Goal: Find specific page/section: Find specific page/section

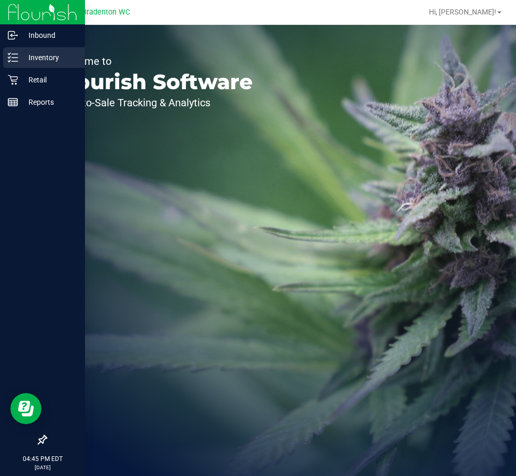
click at [57, 57] on p "Inventory" at bounding box center [49, 57] width 62 height 12
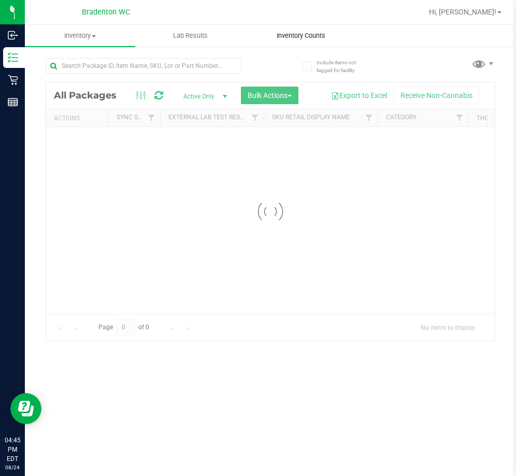
click at [281, 40] on span "Inventory Counts" at bounding box center [301, 35] width 77 height 9
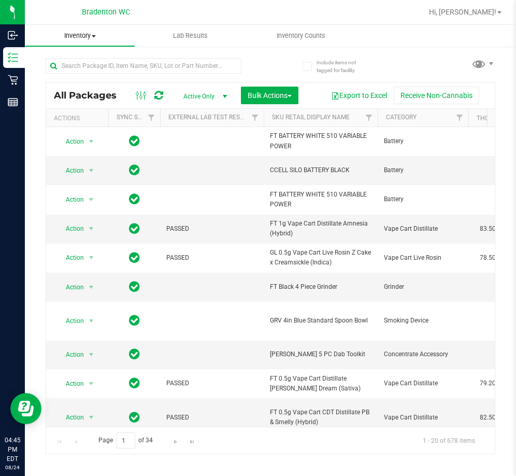
click at [61, 33] on span "Inventory" at bounding box center [79, 35] width 109 height 9
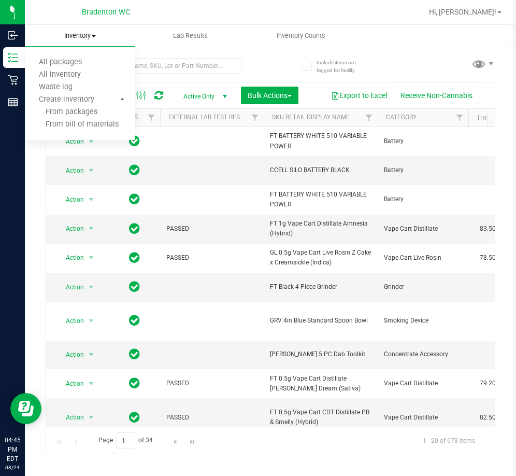
click at [58, 36] on span "Inventory" at bounding box center [80, 35] width 110 height 9
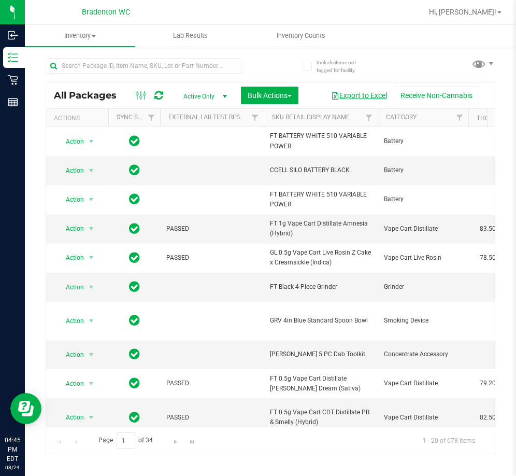
click at [362, 97] on button "Export to Excel" at bounding box center [358, 96] width 69 height 18
click at [119, 61] on input "text" at bounding box center [144, 66] width 196 height 16
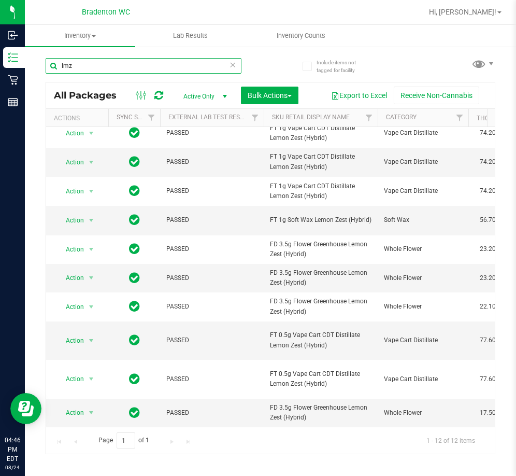
type input "lmz"
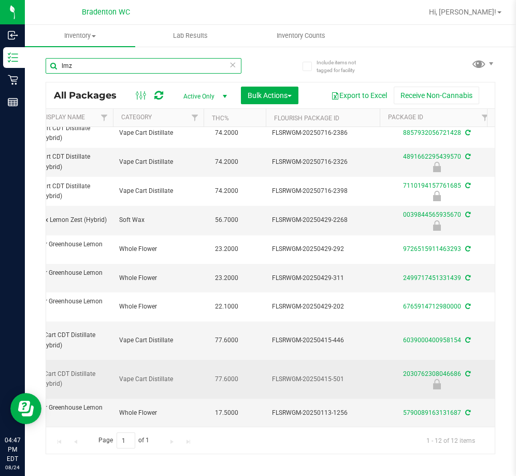
scroll to position [103, 301]
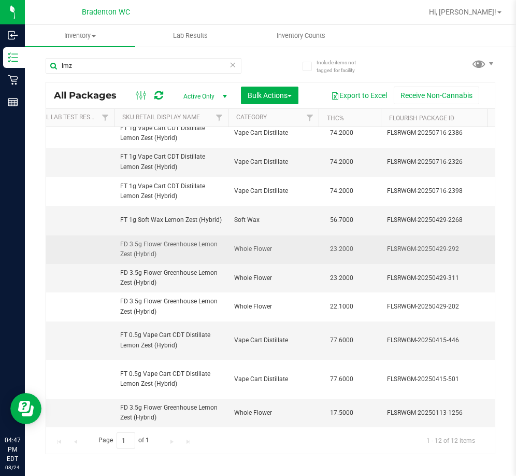
drag, startPoint x: 187, startPoint y: 241, endPoint x: 111, endPoint y: 236, distance: 76.4
copy tr "FD 3.5g Flower Greenhouse Lemon Zest (Hybrid)"
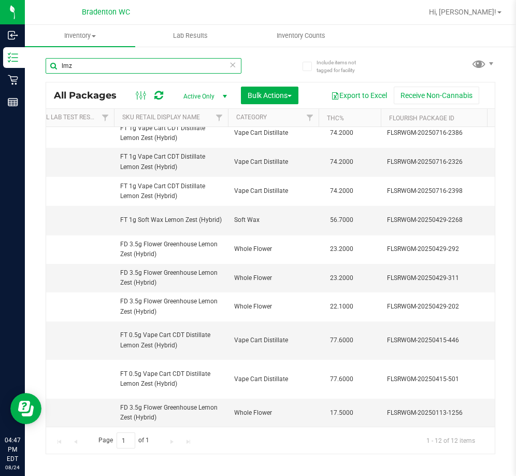
drag, startPoint x: 100, startPoint y: 62, endPoint x: 47, endPoint y: 68, distance: 54.2
click at [47, 68] on input "lmz" at bounding box center [144, 66] width 196 height 16
paste input "FD 3.5g Flower Greenhouse Lemon Zest (Hybrid)"
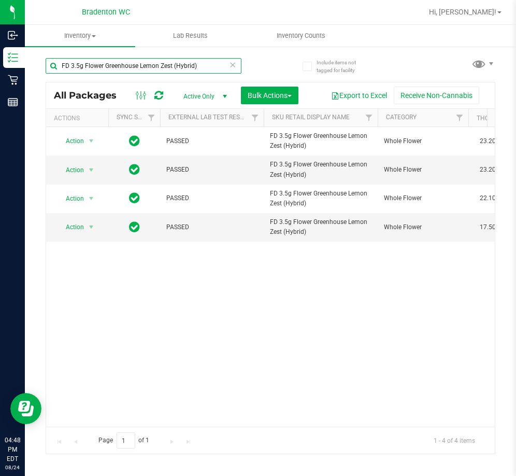
type input "FD 3.5g Flower Greenhouse Lemon Zest (Hybrid)"
click at [245, 65] on div "FD 3.5g Flower Greenhouse Lemon Zest (Hybrid)" at bounding box center [158, 65] width 225 height 33
click at [239, 65] on input "FD 3.5g Flower Greenhouse Lemon Zest (Hybrid)" at bounding box center [144, 66] width 196 height 16
click at [234, 65] on icon at bounding box center [232, 64] width 7 height 12
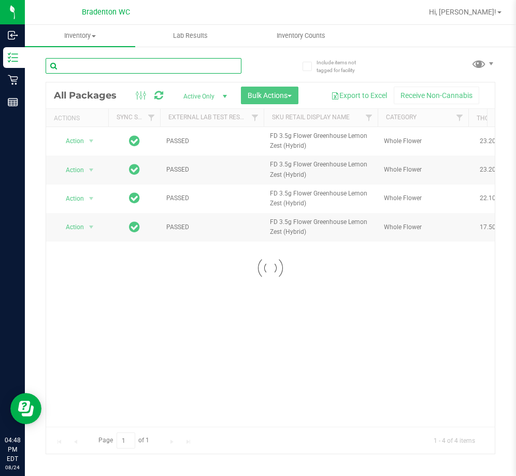
click at [234, 65] on input "text" at bounding box center [144, 66] width 196 height 16
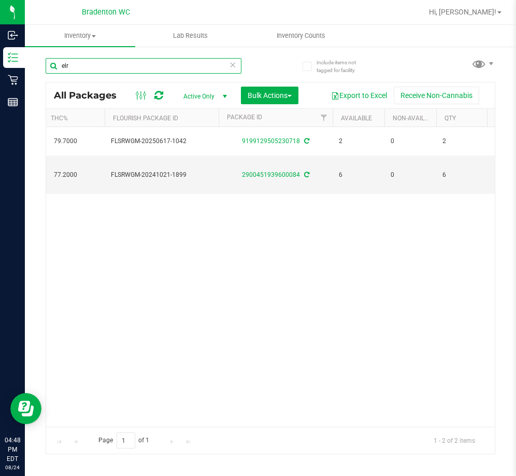
type input "elr"
click at [232, 67] on icon at bounding box center [232, 64] width 7 height 12
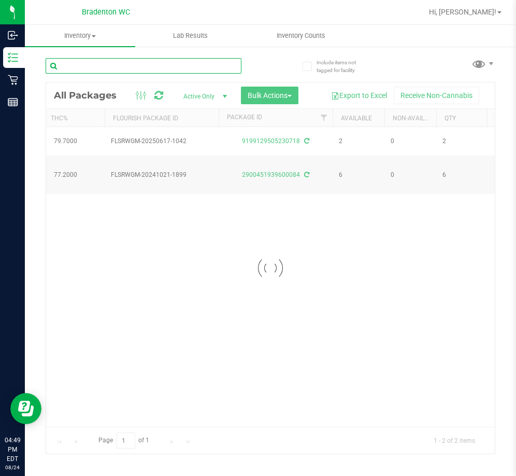
click at [232, 67] on input "text" at bounding box center [144, 66] width 196 height 16
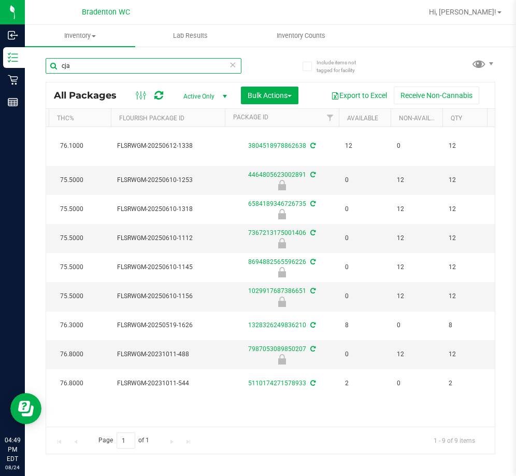
scroll to position [0, 355]
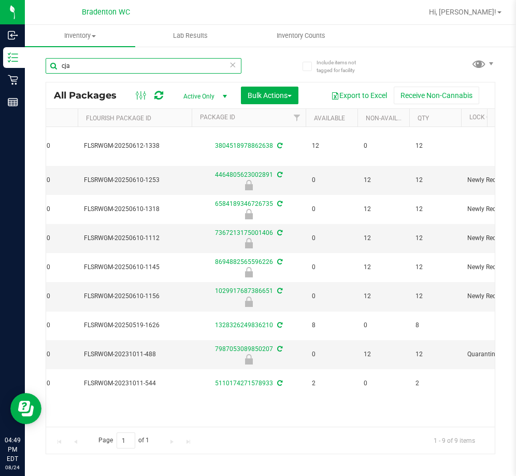
type input "cja"
click at [493, 14] on span "Hi, [PERSON_NAME]!" at bounding box center [462, 12] width 67 height 8
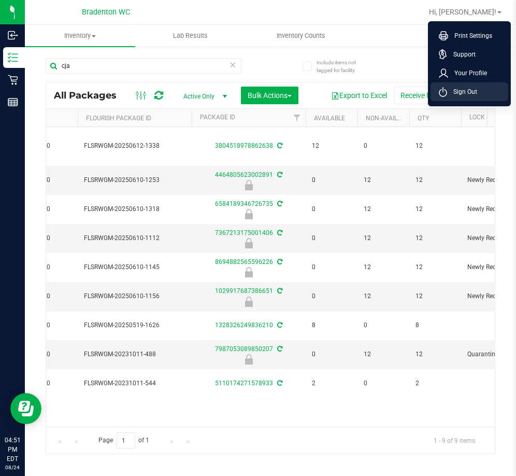
click at [467, 85] on li "Sign Out" at bounding box center [469, 91] width 78 height 19
